Goal: Navigation & Orientation: Go to known website

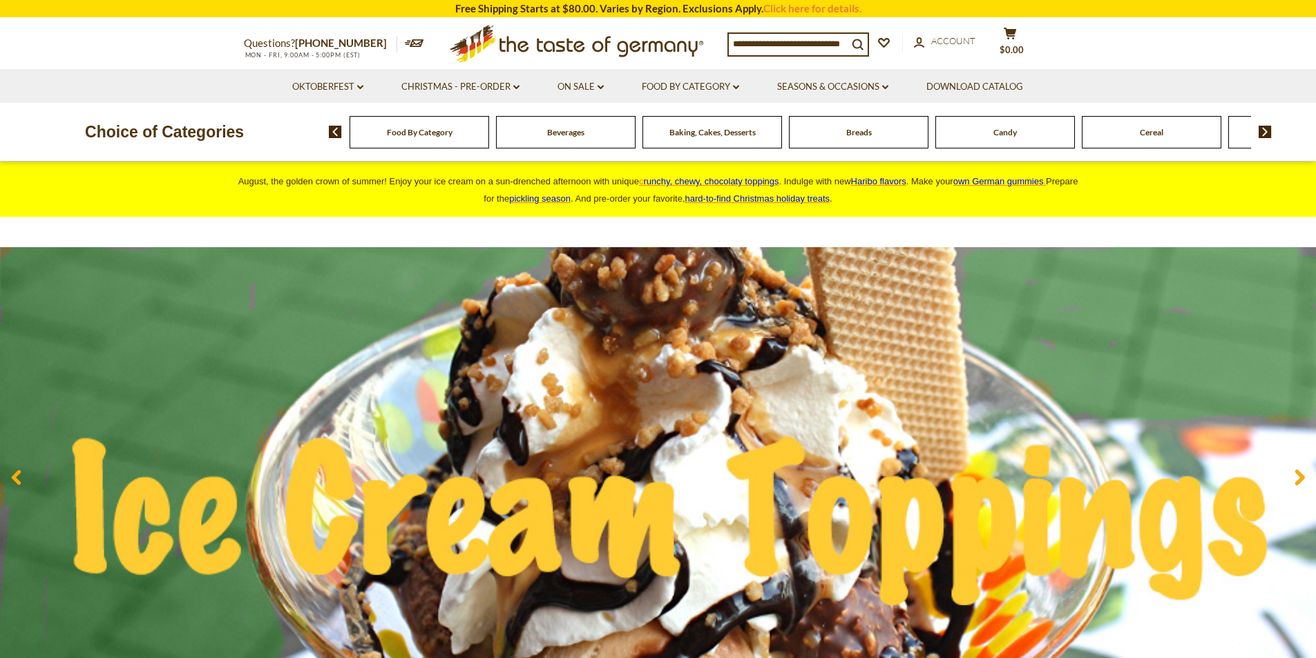
click at [1264, 131] on img at bounding box center [1264, 132] width 13 height 12
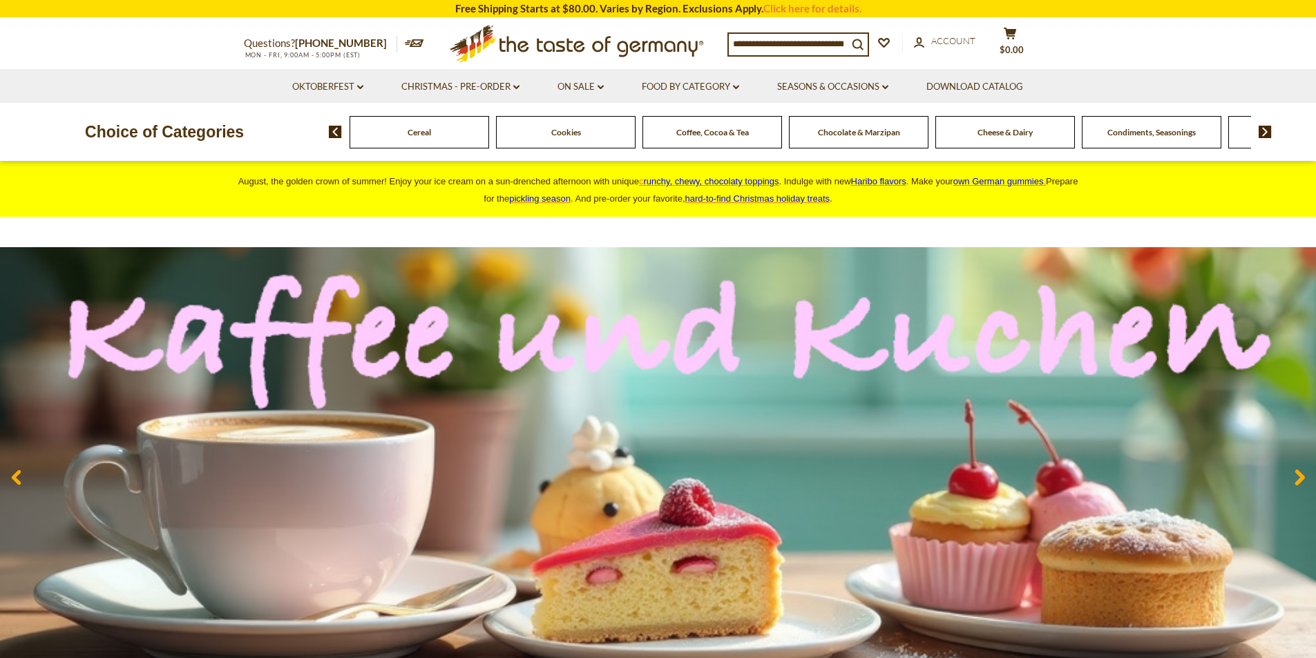
click at [1264, 131] on img at bounding box center [1264, 132] width 13 height 12
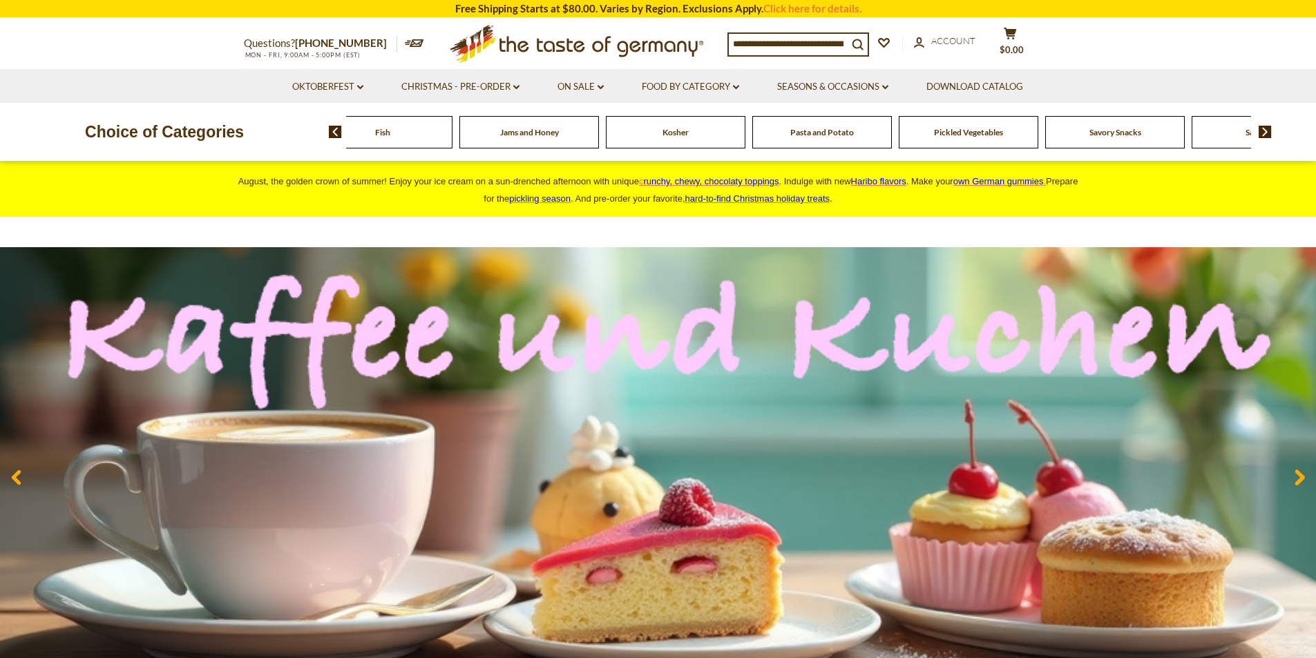
click at [1264, 131] on img at bounding box center [1264, 132] width 13 height 12
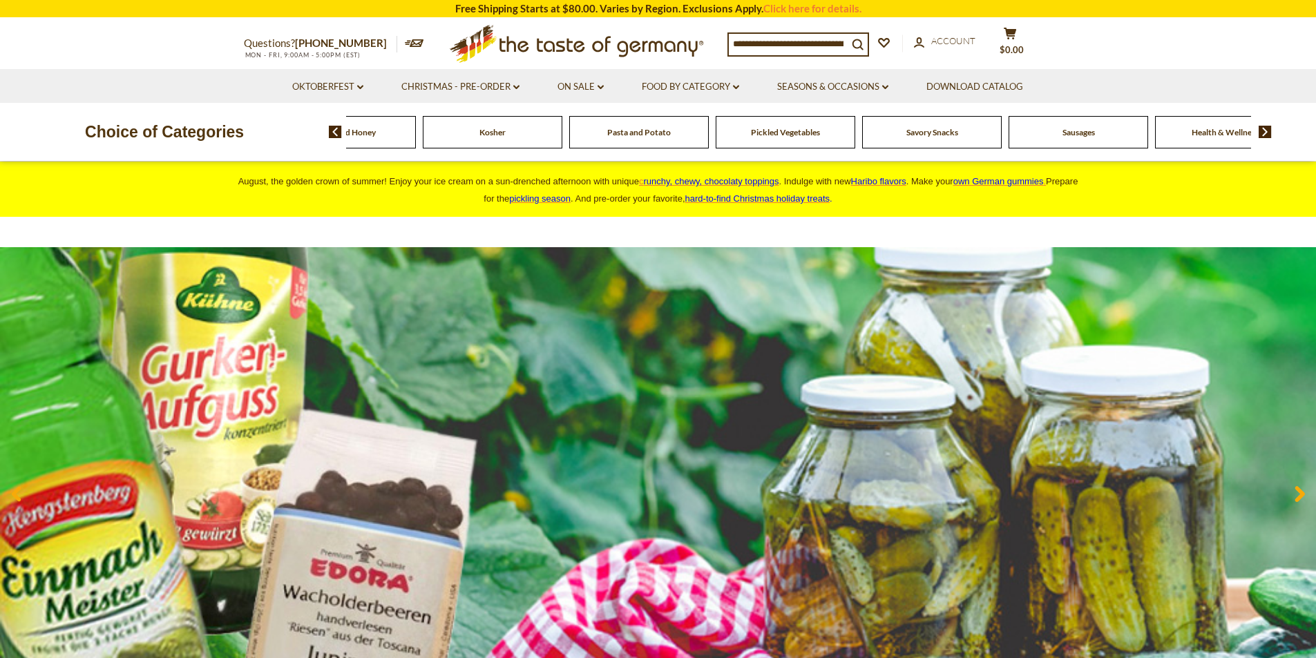
click at [1264, 131] on img at bounding box center [1264, 132] width 13 height 12
